Goal: Information Seeking & Learning: Check status

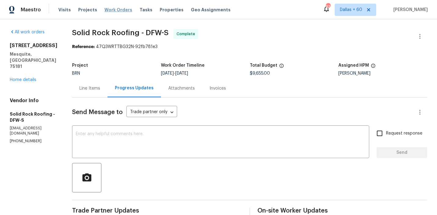
click at [110, 10] on span "Work Orders" at bounding box center [118, 10] width 28 height 6
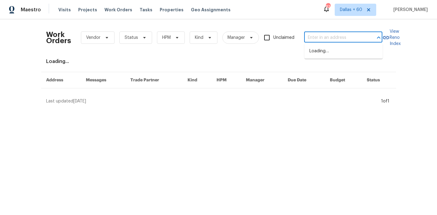
click at [314, 39] on input "text" at bounding box center [334, 37] width 61 height 9
paste input "[STREET_ADDRESS][PERSON_NAME]"
type input "[STREET_ADDRESS][PERSON_NAME]"
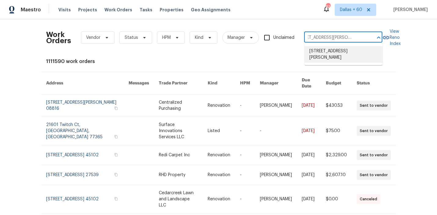
click at [318, 52] on li "[STREET_ADDRESS][PERSON_NAME]" at bounding box center [344, 54] width 78 height 16
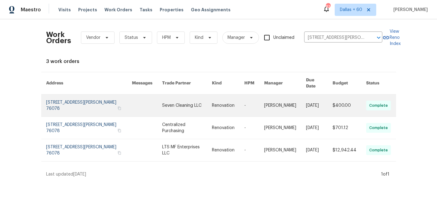
click at [151, 102] on link at bounding box center [147, 105] width 30 height 22
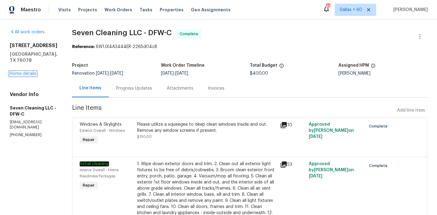
click at [32, 71] on link "Home details" at bounding box center [23, 73] width 27 height 4
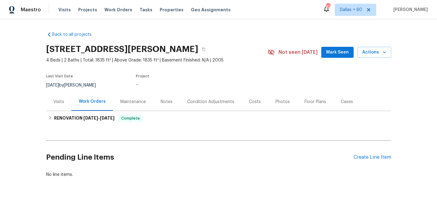
scroll to position [4, 0]
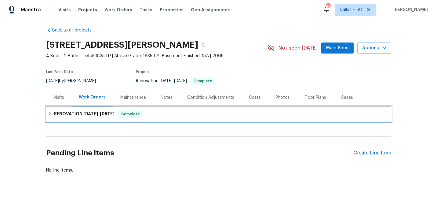
click at [191, 117] on div "RENOVATION [DATE] - [DATE] Complete" at bounding box center [219, 113] width 342 height 7
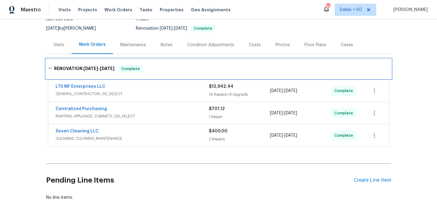
scroll to position [69, 0]
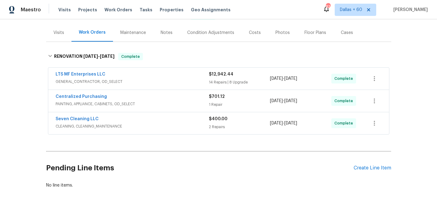
click at [180, 126] on span "CLEANING, CLEANING_MAINTENANCE" at bounding box center [132, 126] width 153 height 6
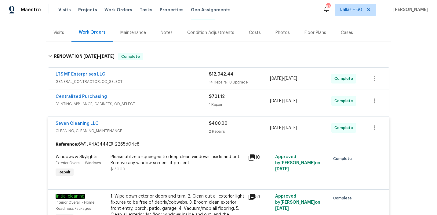
click at [174, 99] on div "Centralized Purchasing" at bounding box center [132, 96] width 153 height 7
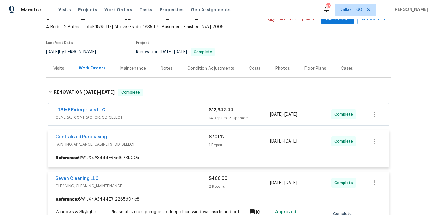
scroll to position [34, 0]
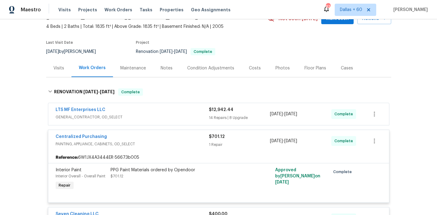
click at [172, 112] on div "LTS MF Enterprises LLC" at bounding box center [132, 110] width 153 height 7
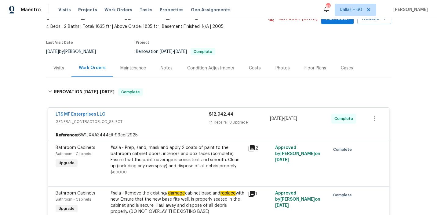
scroll to position [0, 0]
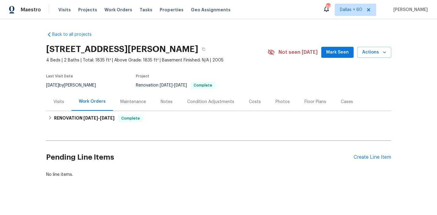
click at [59, 100] on div "Visits" at bounding box center [58, 102] width 11 height 6
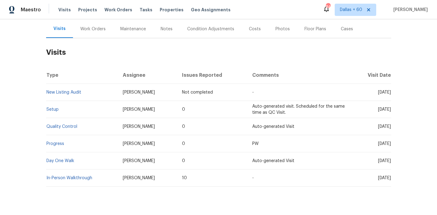
scroll to position [86, 0]
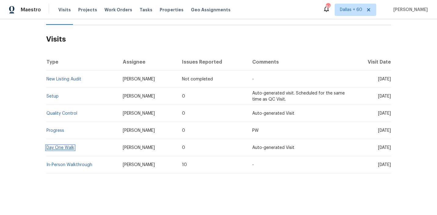
click at [58, 147] on link "Day One Walk" at bounding box center [60, 147] width 28 height 4
